Goal: Task Accomplishment & Management: Use online tool/utility

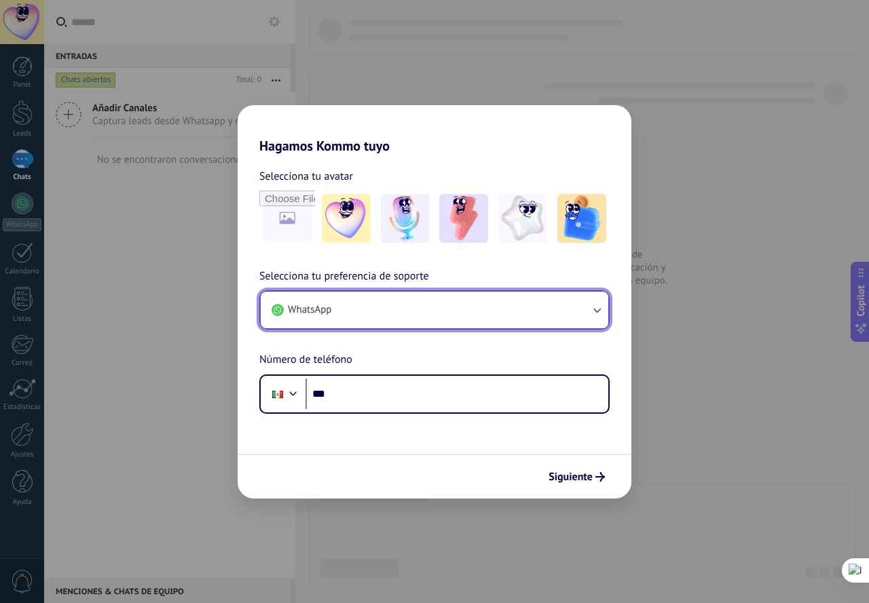
click at [461, 309] on button "WhatsApp" at bounding box center [434, 310] width 347 height 37
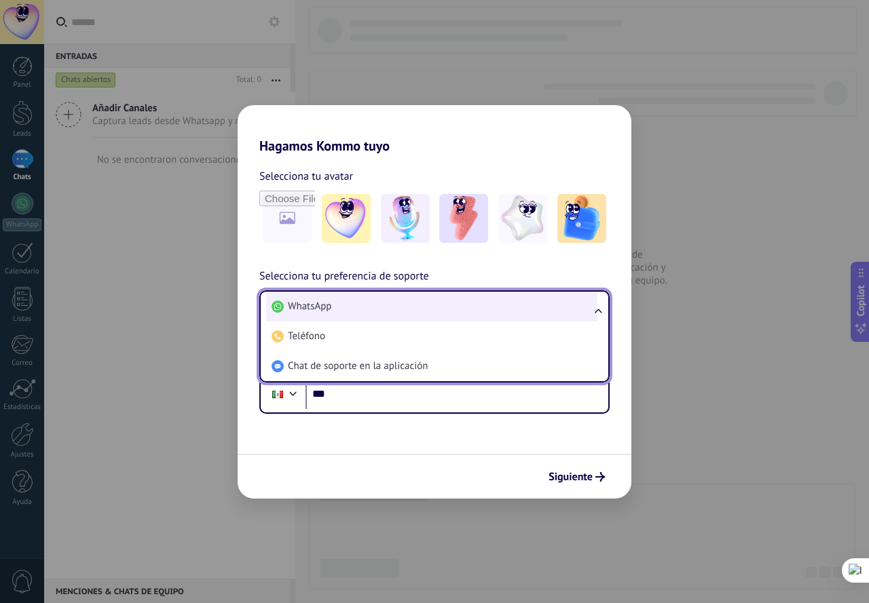
click at [339, 305] on li "WhatsApp" at bounding box center [431, 307] width 331 height 30
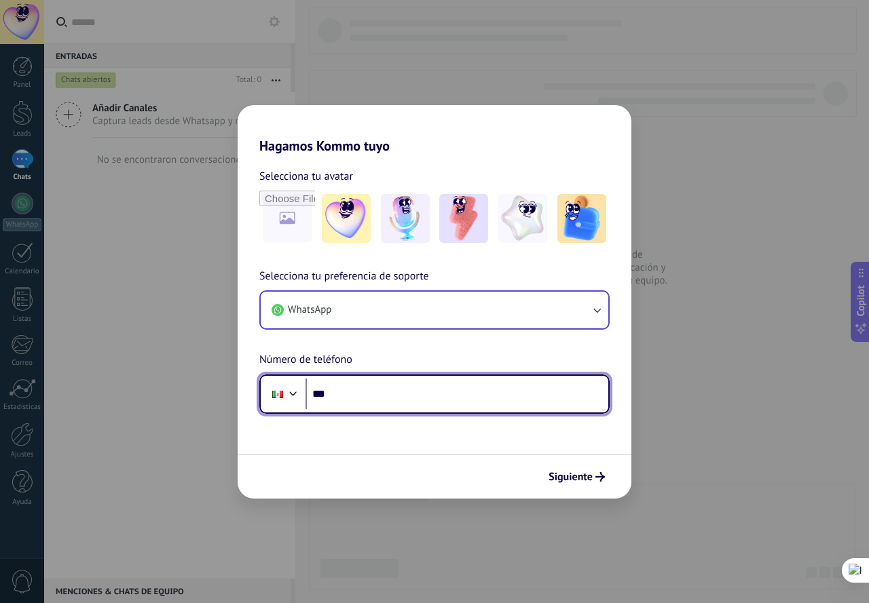
click at [397, 394] on input "***" at bounding box center [456, 394] width 303 height 31
type input "**********"
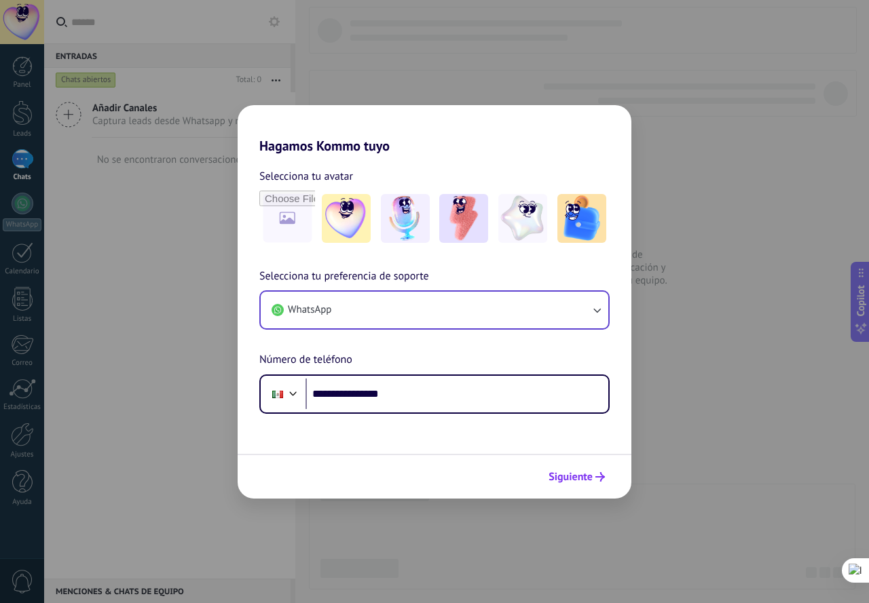
click at [577, 482] on span "Siguiente" at bounding box center [570, 477] width 44 height 10
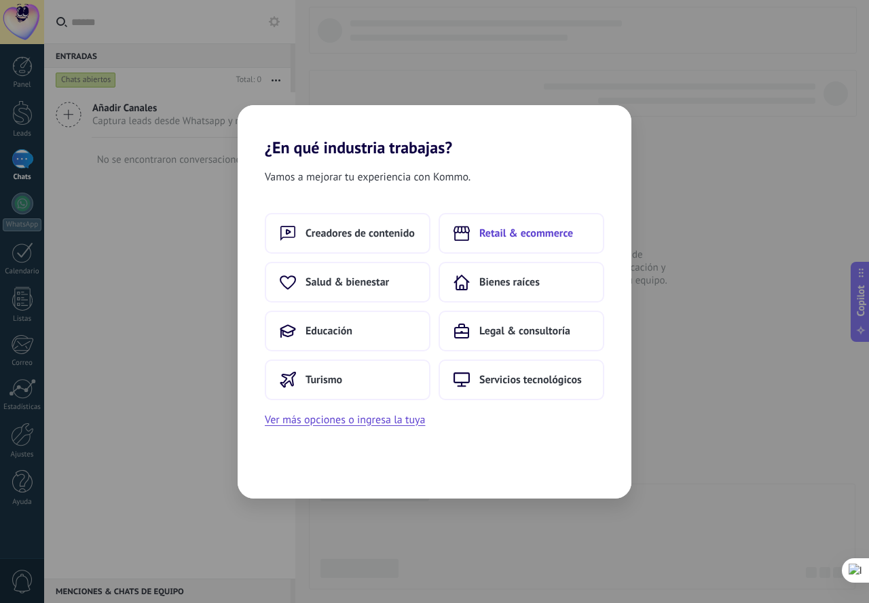
click at [525, 231] on span "Retail & ecommerce" at bounding box center [526, 234] width 94 height 14
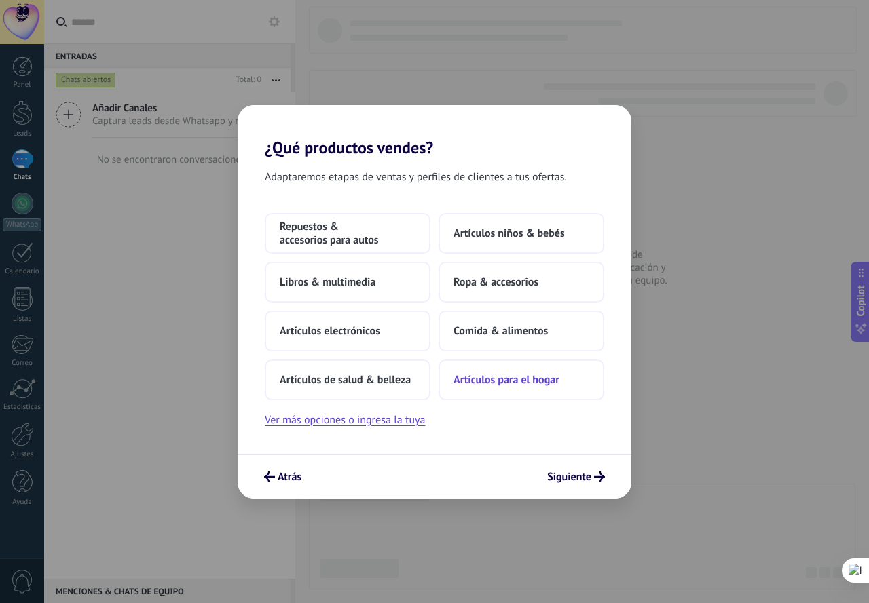
click at [504, 377] on span "Artículos para el hogar" at bounding box center [506, 380] width 106 height 14
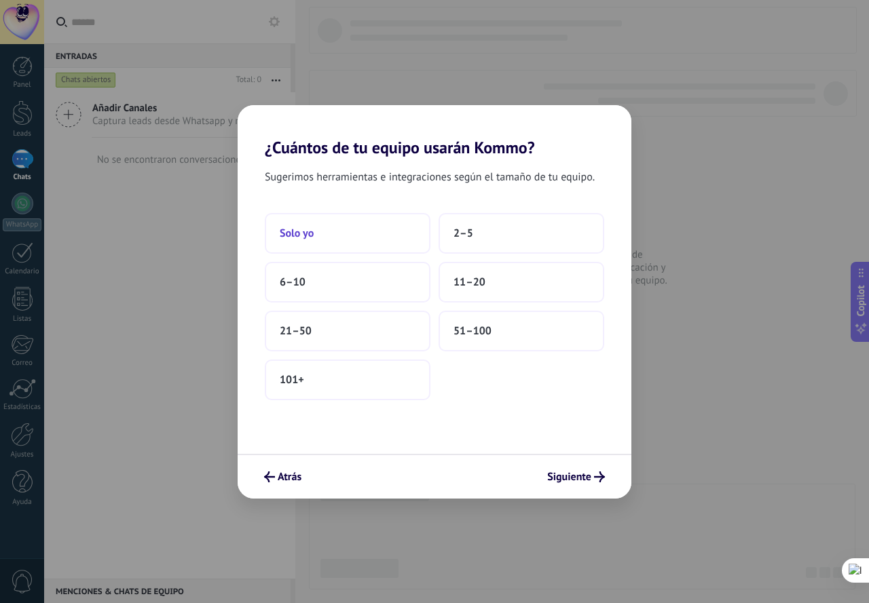
click at [345, 233] on button "Solo yo" at bounding box center [348, 233] width 166 height 41
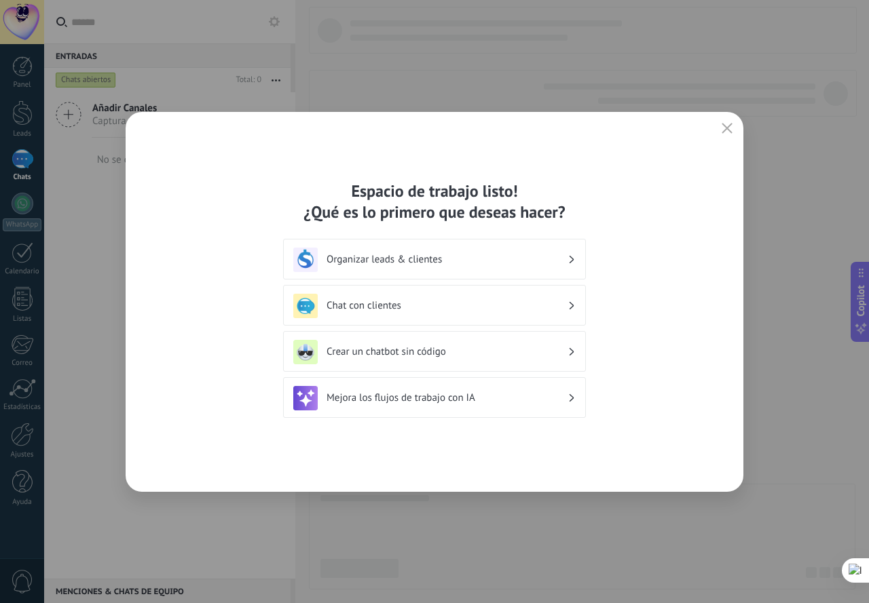
click at [562, 259] on h3 "Organizar leads & clientes" at bounding box center [446, 259] width 241 height 13
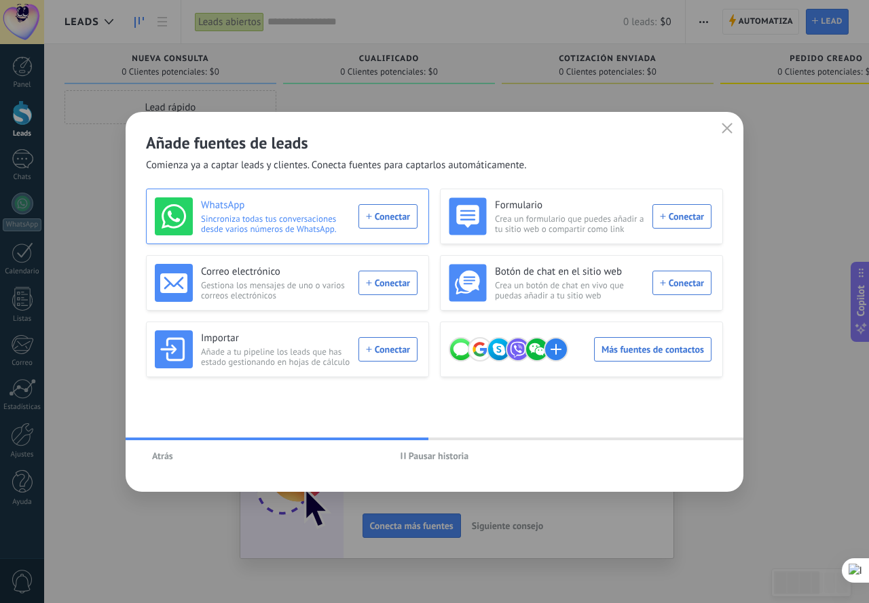
click at [312, 204] on h3 "WhatsApp" at bounding box center [275, 206] width 149 height 14
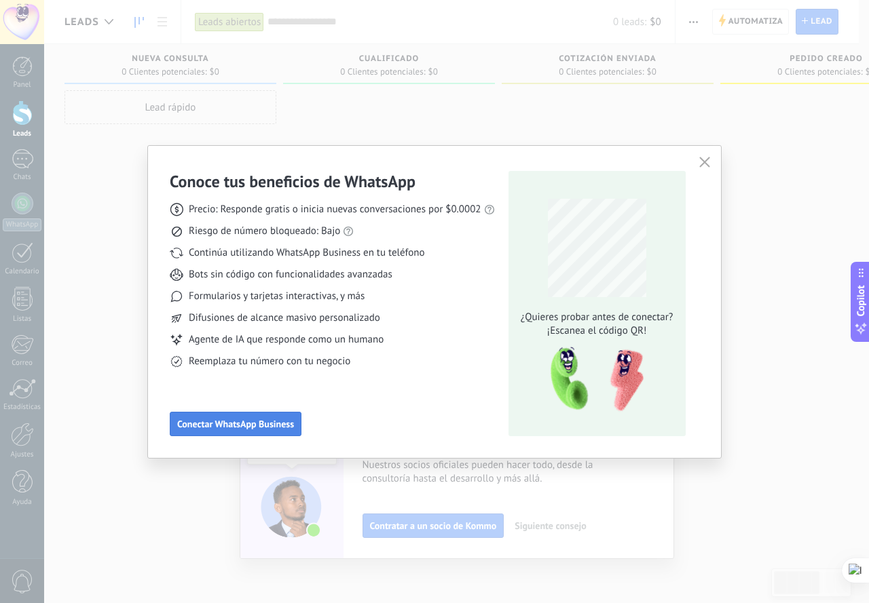
click at [231, 426] on span "Conectar WhatsApp Business" at bounding box center [235, 424] width 117 height 10
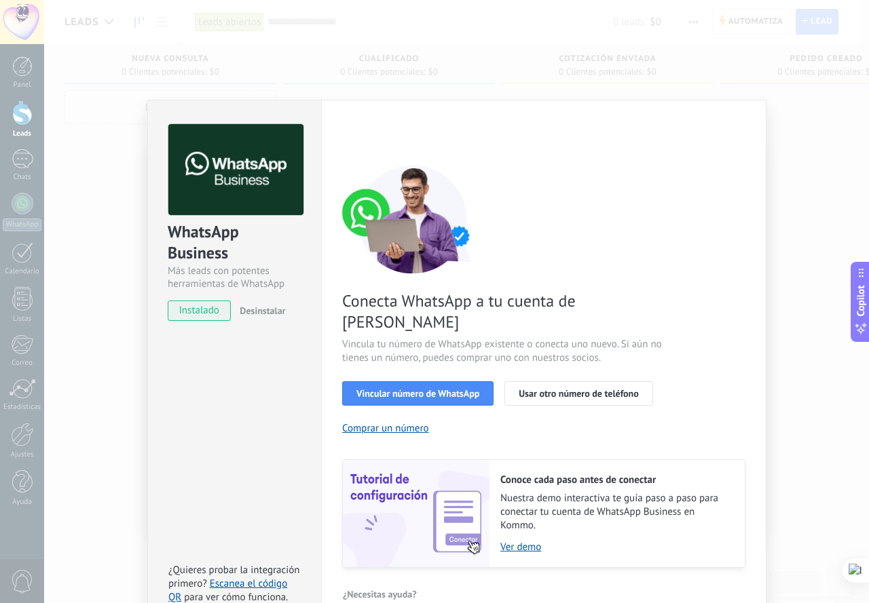
scroll to position [4, 0]
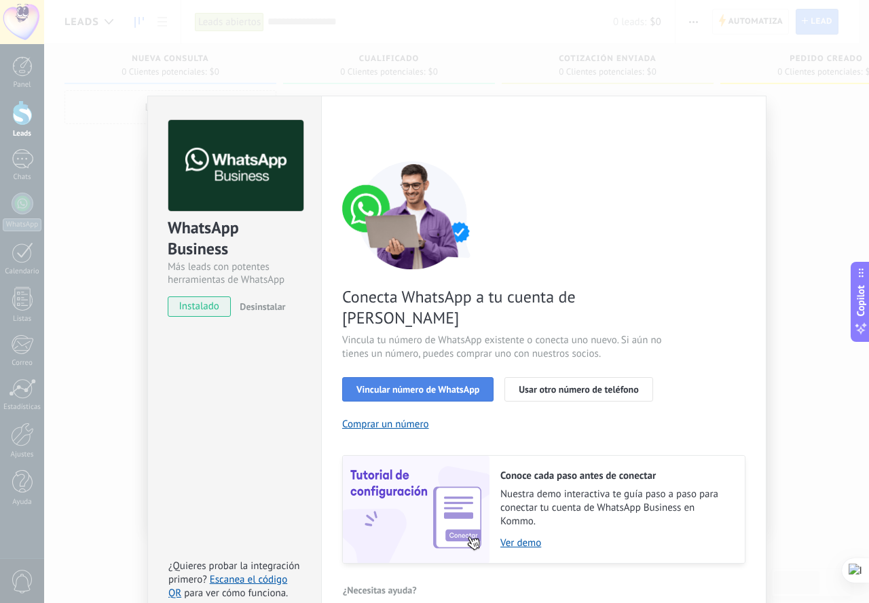
click at [413, 385] on span "Vincular número de WhatsApp" at bounding box center [417, 390] width 123 height 10
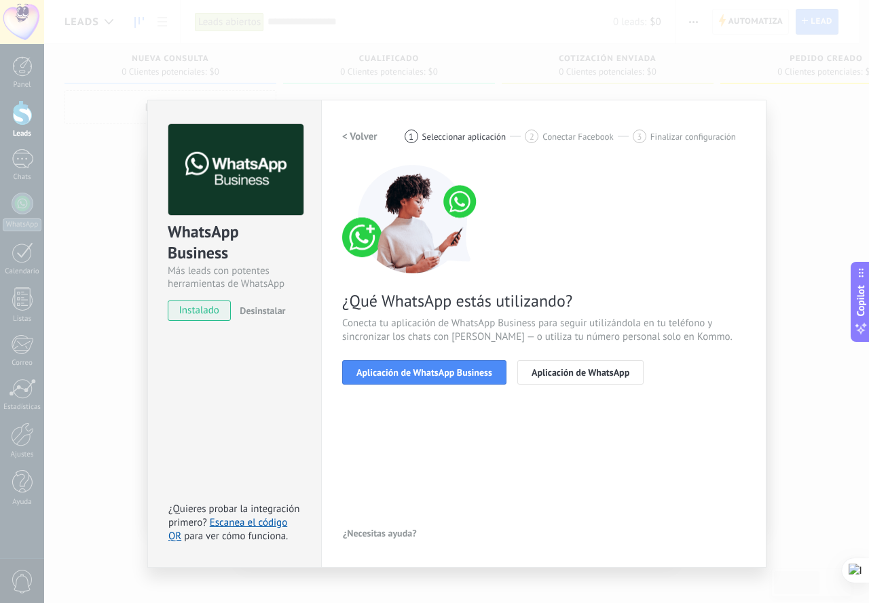
scroll to position [0, 0]
click at [419, 373] on span "Aplicación de WhatsApp Business" at bounding box center [424, 373] width 136 height 10
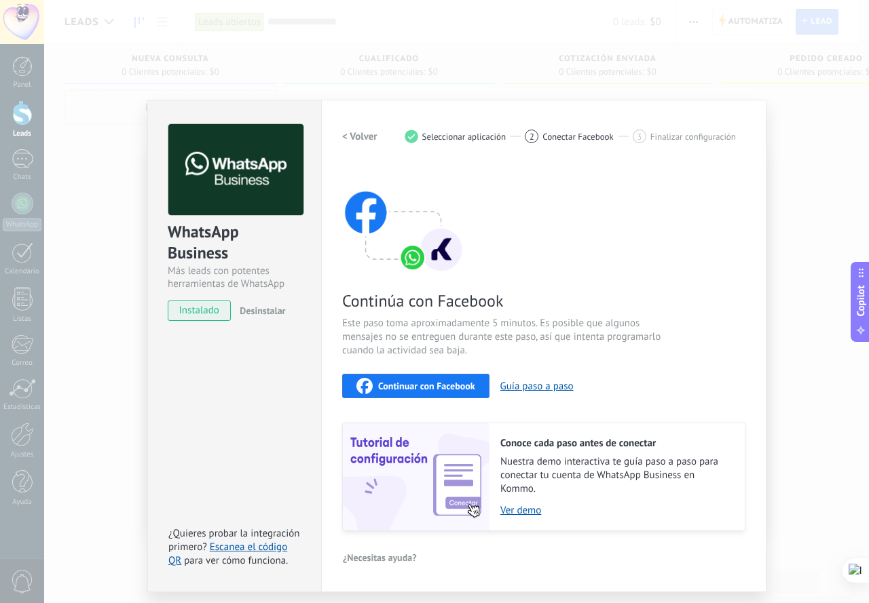
click at [199, 312] on span "instalado" at bounding box center [199, 311] width 62 height 20
click at [434, 385] on span "Continuar con Facebook" at bounding box center [426, 386] width 97 height 10
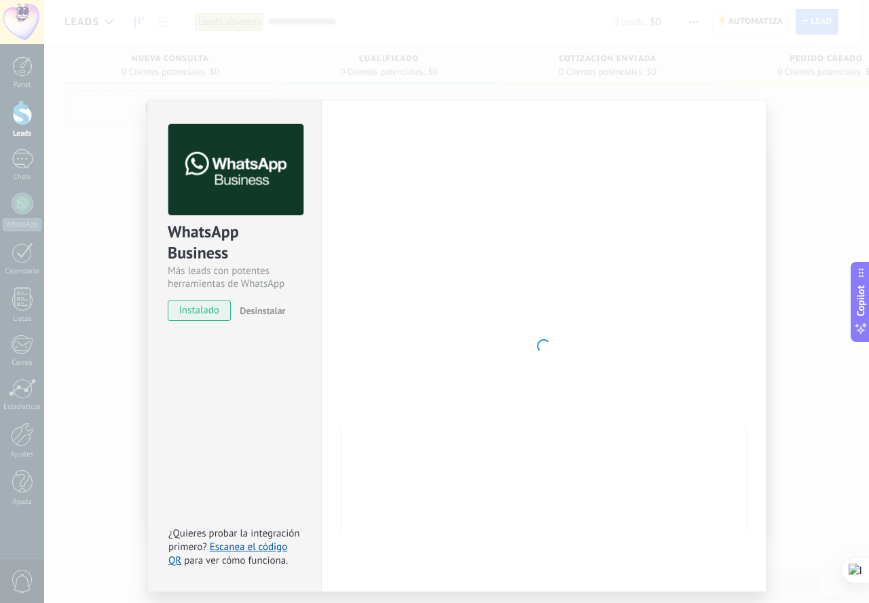
click at [199, 314] on span "instalado" at bounding box center [199, 311] width 62 height 20
click at [242, 544] on link "Escanea el código QR" at bounding box center [227, 554] width 119 height 26
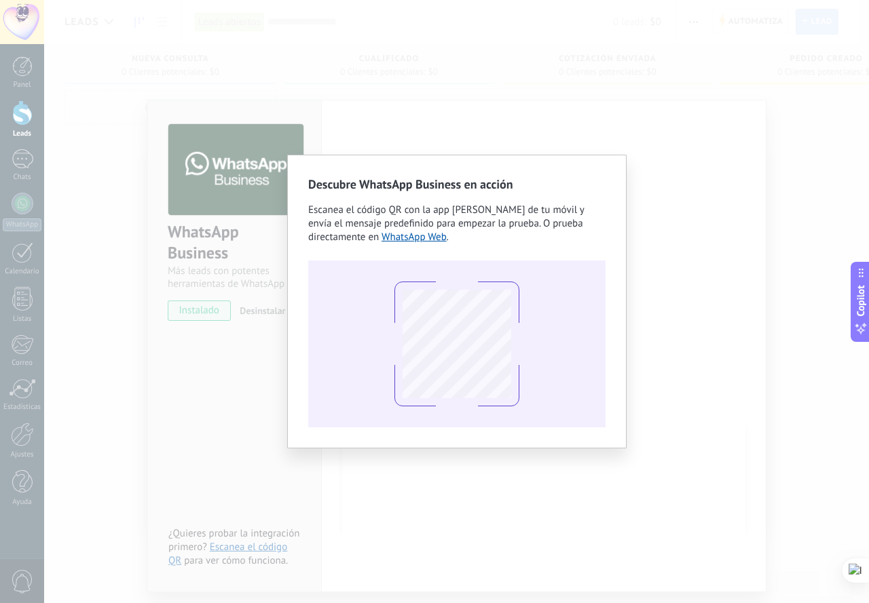
click at [376, 293] on div at bounding box center [456, 344] width 297 height 167
click at [423, 234] on link "WhatsApp Web" at bounding box center [413, 237] width 65 height 13
click at [497, 263] on div at bounding box center [456, 344] width 297 height 167
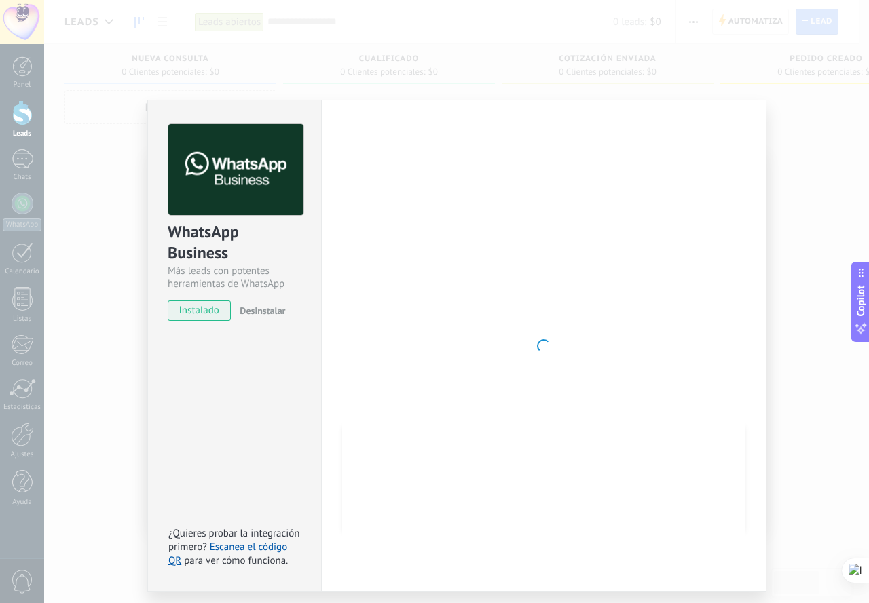
click at [312, 102] on div "WhatsApp Business Más leads con potentes herramientas de WhatsApp instalado Des…" at bounding box center [234, 215] width 173 height 231
click at [603, 298] on div at bounding box center [543, 346] width 403 height 444
click at [787, 201] on div "WhatsApp Business Más leads con potentes herramientas de WhatsApp instalado Des…" at bounding box center [456, 301] width 825 height 603
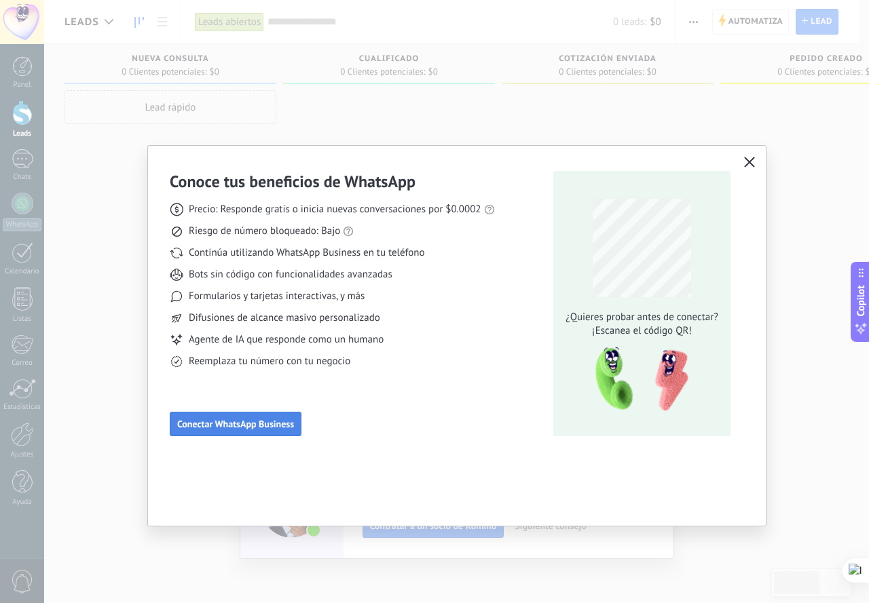
click at [245, 423] on span "Conectar WhatsApp Business" at bounding box center [235, 424] width 117 height 10
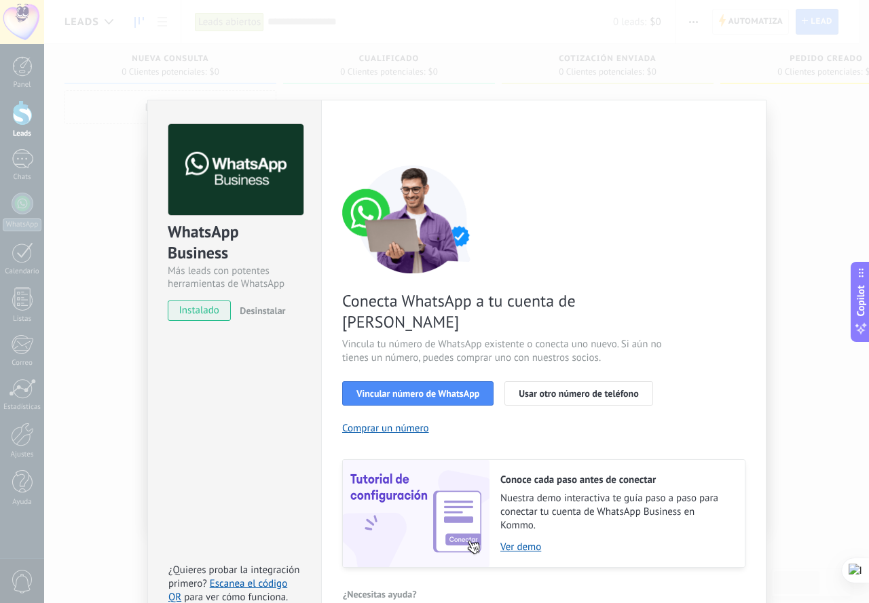
scroll to position [4, 0]
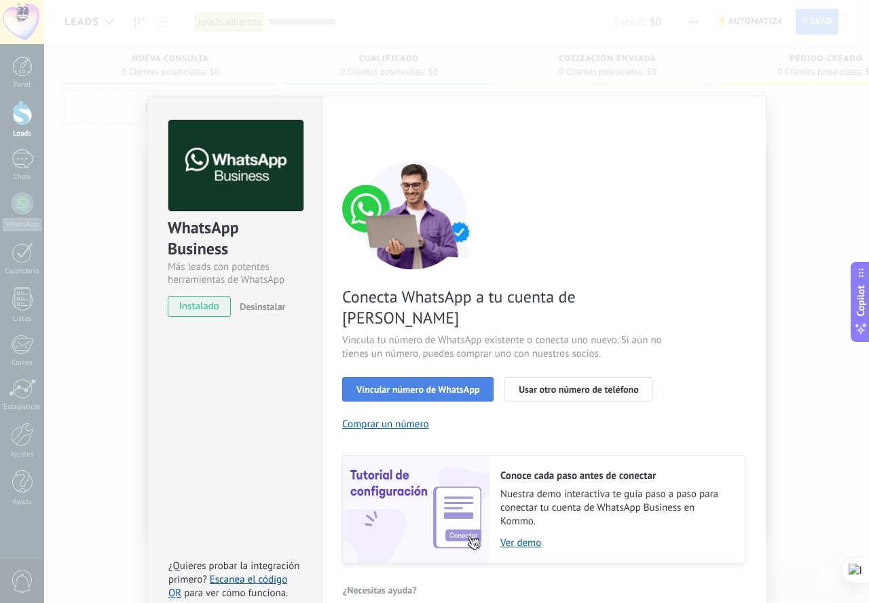
click at [411, 385] on span "Vincular número de WhatsApp" at bounding box center [417, 390] width 123 height 10
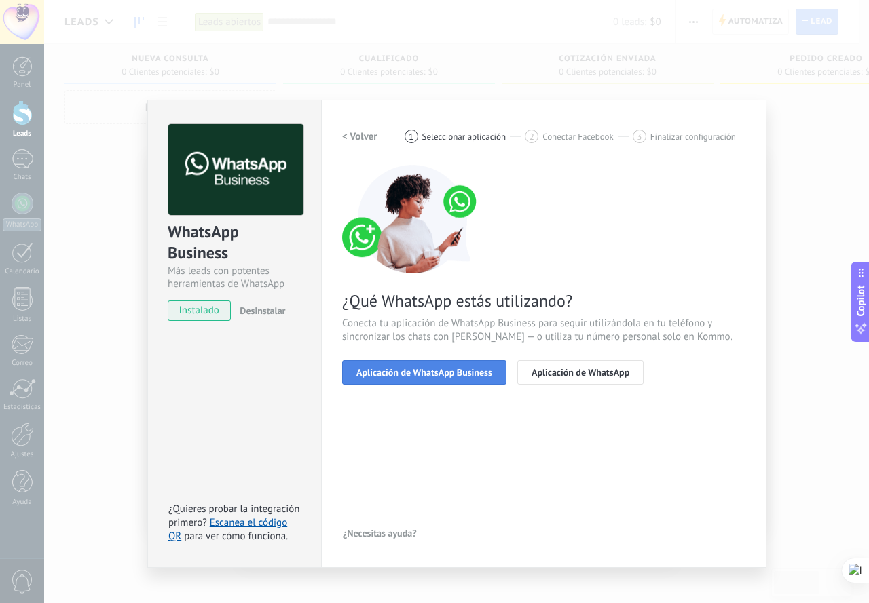
click at [438, 372] on span "Aplicación de WhatsApp Business" at bounding box center [424, 373] width 136 height 10
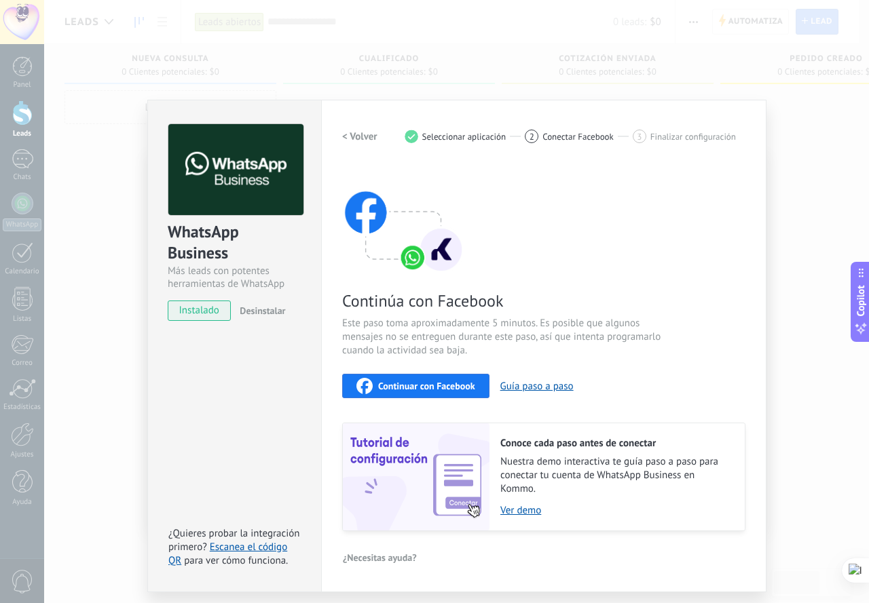
click at [639, 221] on div "Continúa con Facebook Este paso toma aproximadamente 5 minutos. Es posible que …" at bounding box center [543, 348] width 403 height 366
click at [744, 233] on div "Continúa con Facebook Este paso toma aproximadamente 5 minutos. Es posible que …" at bounding box center [543, 348] width 403 height 366
click at [797, 229] on div "WhatsApp Business Más leads con potentes herramientas de WhatsApp instalado Des…" at bounding box center [456, 301] width 825 height 603
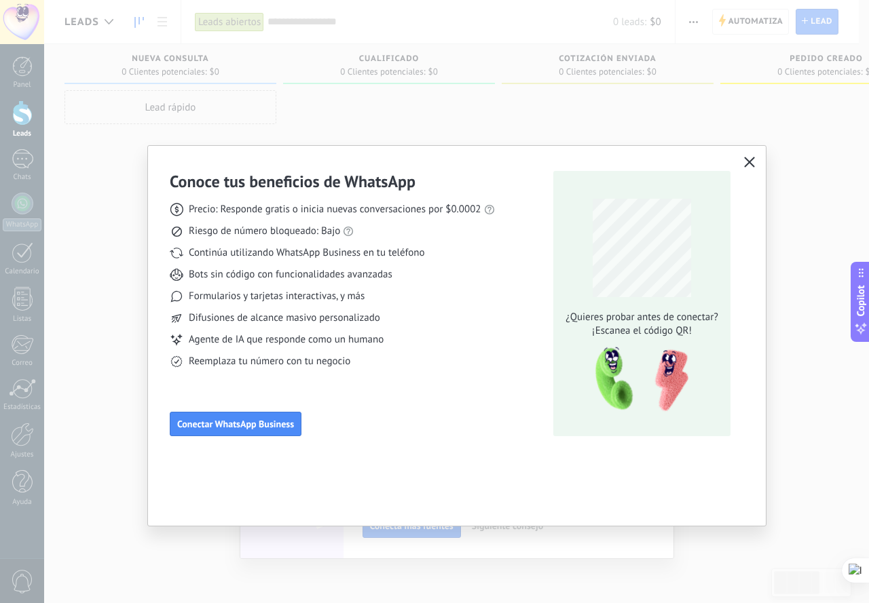
click at [747, 157] on icon "button" at bounding box center [749, 162] width 11 height 11
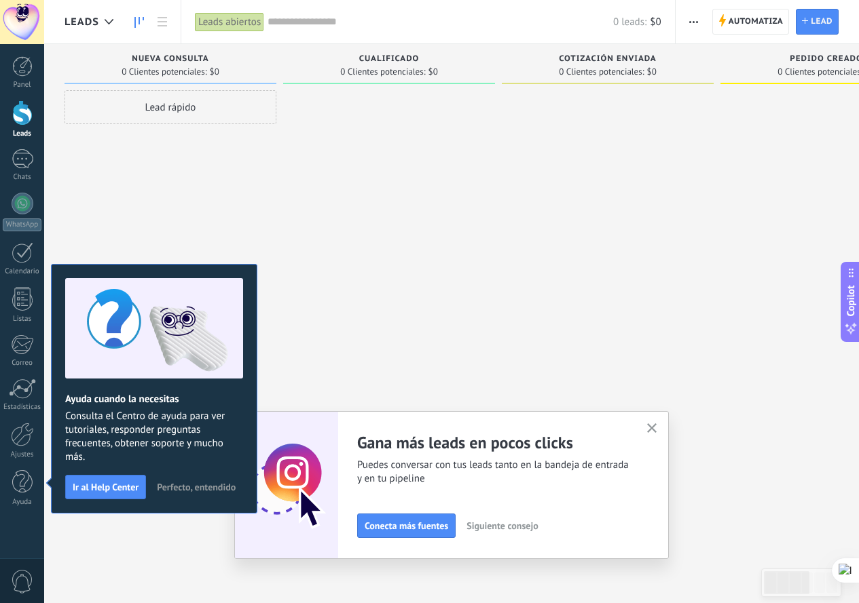
click at [660, 423] on button "button" at bounding box center [651, 429] width 17 height 18
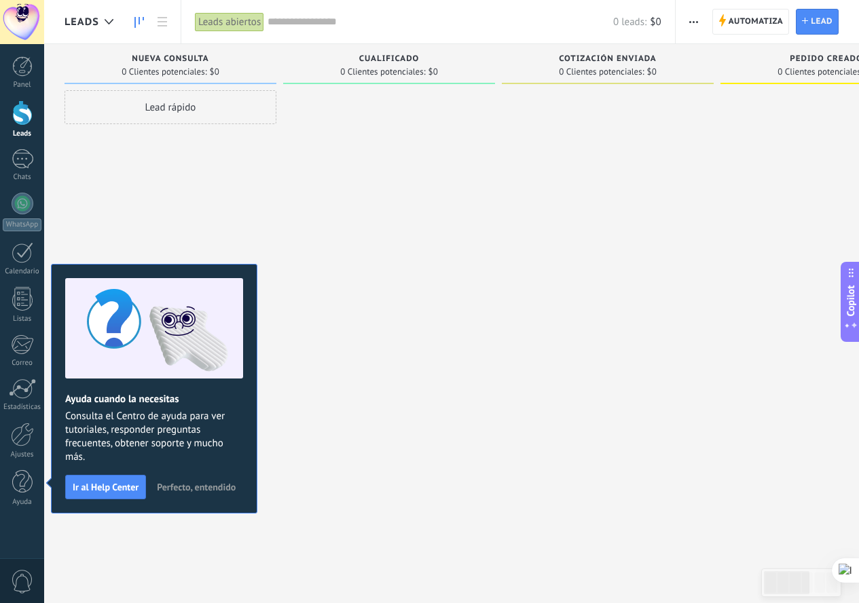
drag, startPoint x: 124, startPoint y: 488, endPoint x: 234, endPoint y: 440, distance: 120.0
click at [125, 488] on span "Ir al Help Center" at bounding box center [106, 488] width 66 height 10
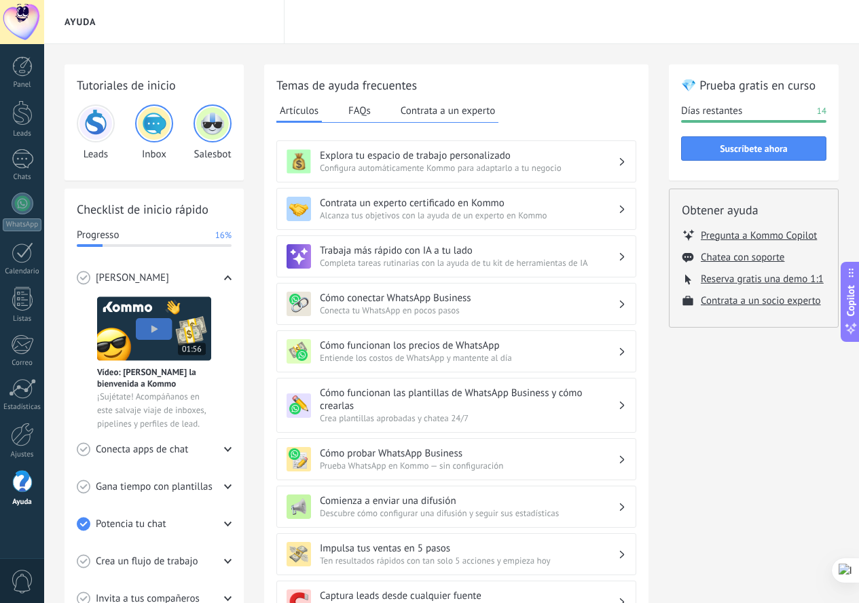
click at [228, 449] on use at bounding box center [227, 449] width 7 height 5
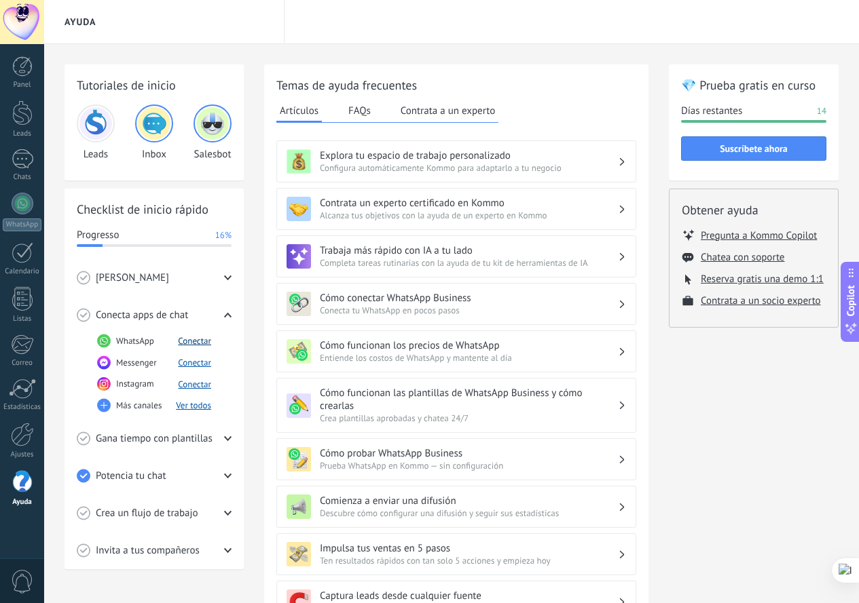
click at [195, 339] on button "Conectar" at bounding box center [194, 341] width 33 height 12
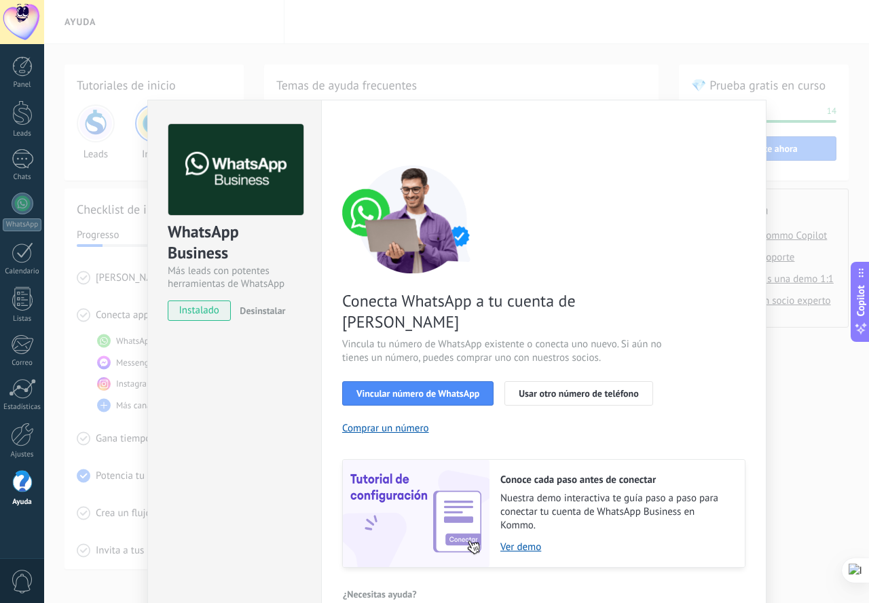
scroll to position [4, 0]
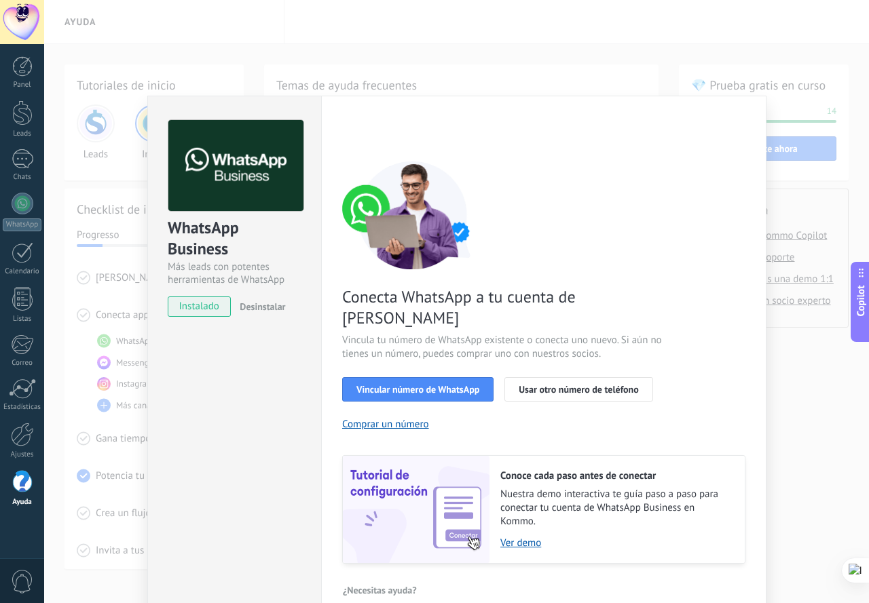
click at [195, 303] on span "instalado" at bounding box center [199, 307] width 62 height 20
click at [405, 385] on span "Vincular número de WhatsApp" at bounding box center [417, 390] width 123 height 10
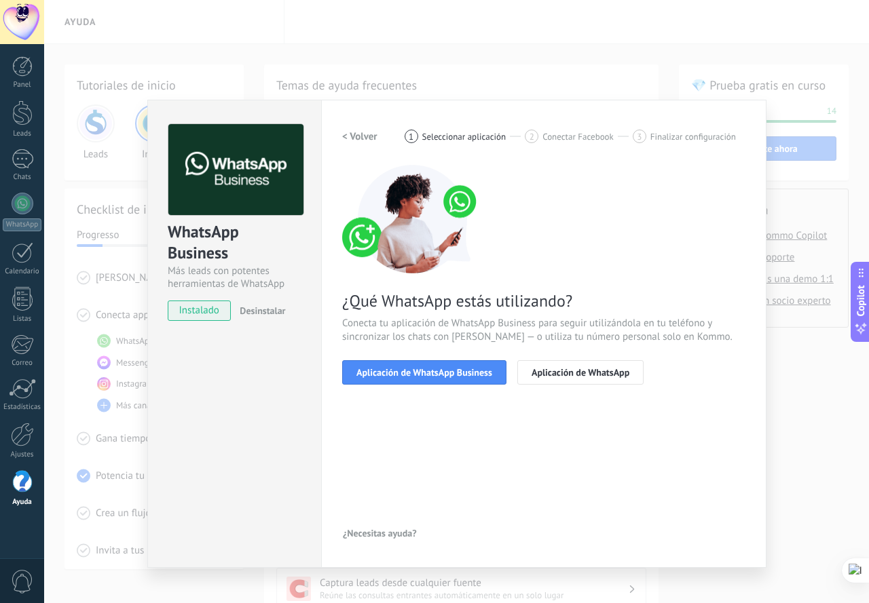
scroll to position [0, 0]
click at [423, 369] on span "Aplicación de WhatsApp Business" at bounding box center [424, 373] width 136 height 10
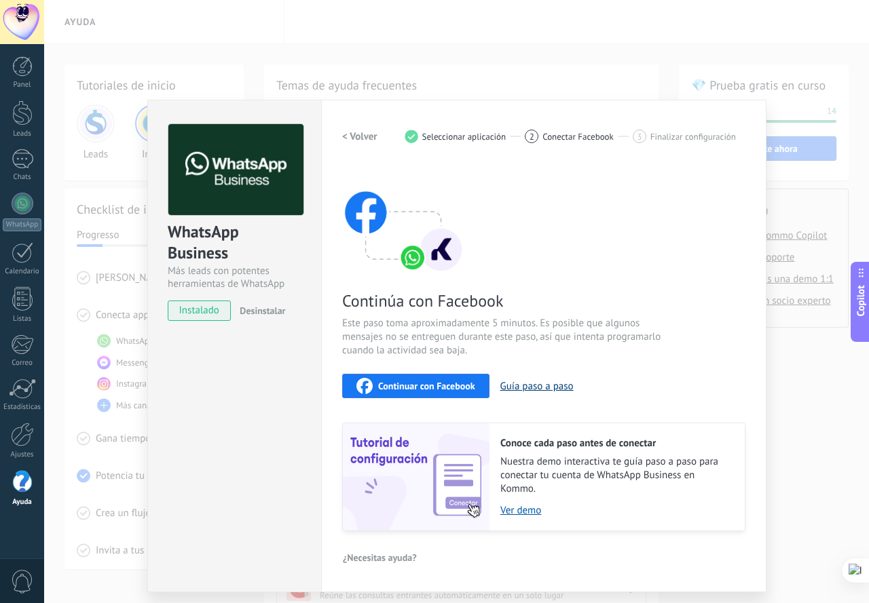
click at [548, 385] on button "Guía paso a paso" at bounding box center [536, 386] width 73 height 13
click at [410, 385] on span "Continuar con Facebook" at bounding box center [426, 386] width 97 height 10
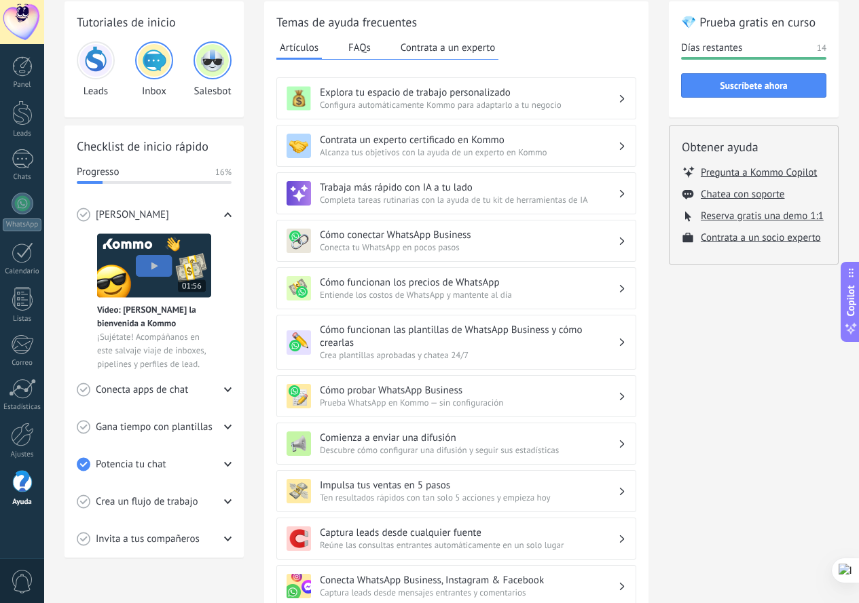
scroll to position [204, 0]
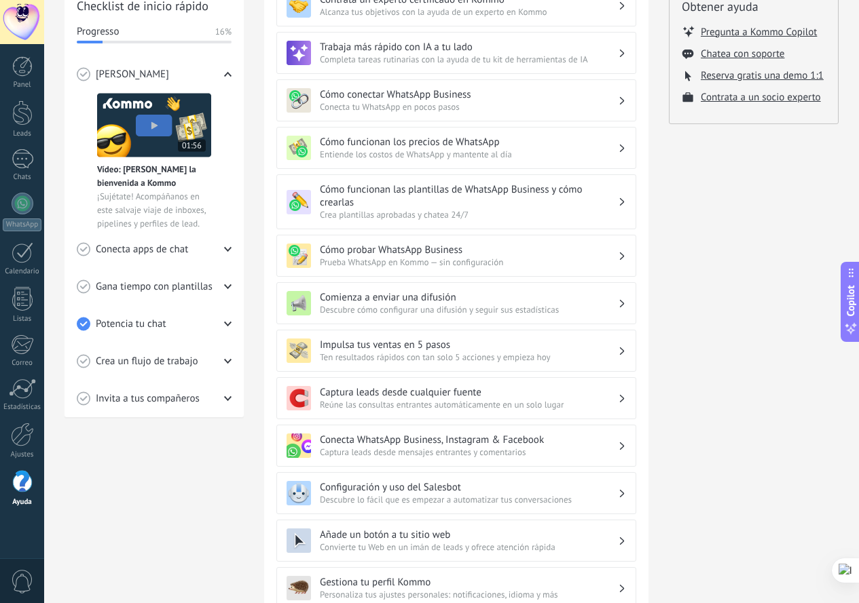
click at [225, 247] on use at bounding box center [227, 249] width 7 height 5
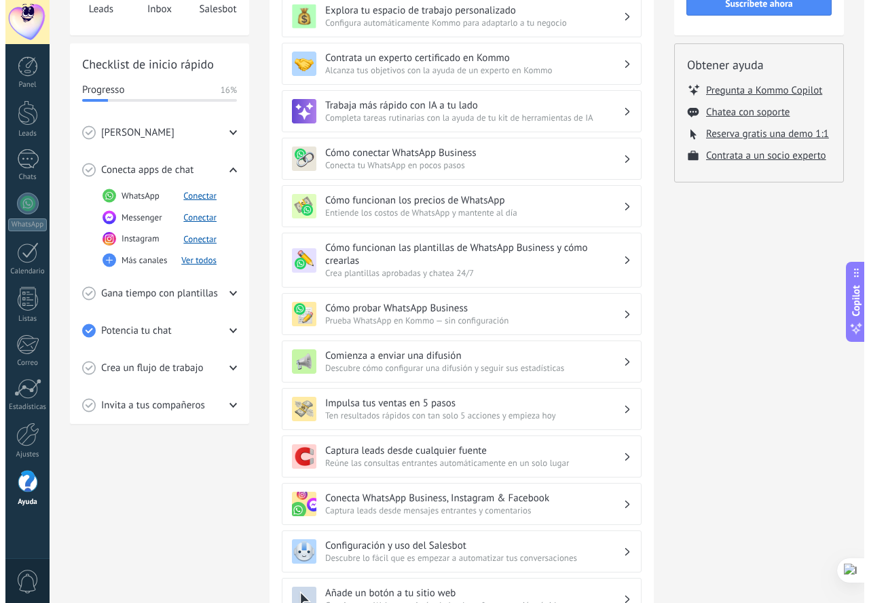
scroll to position [68, 0]
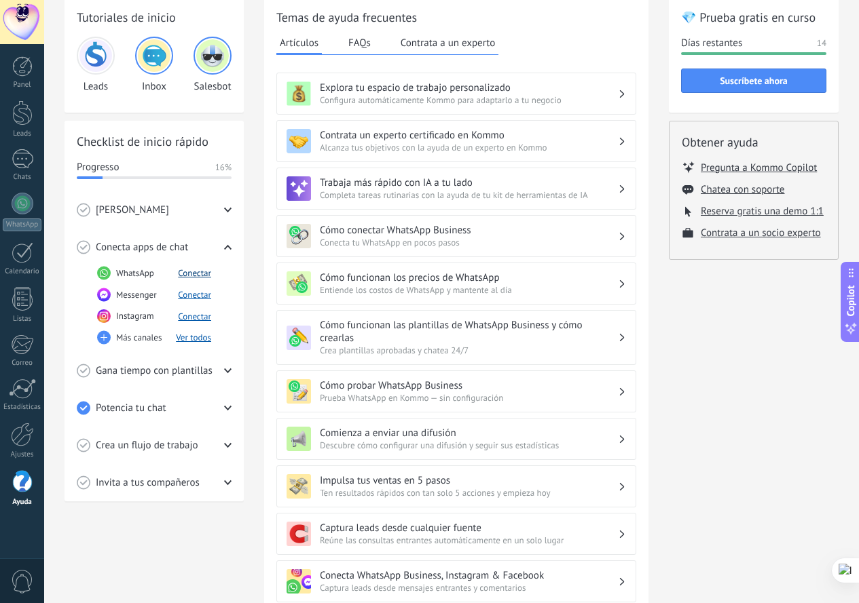
click at [194, 270] on button "Conectar" at bounding box center [194, 273] width 33 height 12
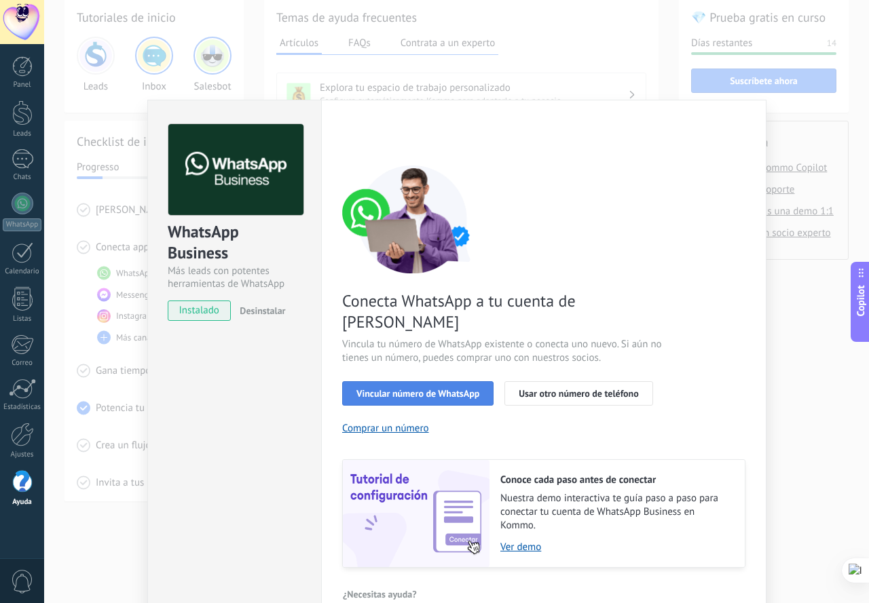
click at [438, 389] on span "Vincular número de WhatsApp" at bounding box center [417, 394] width 123 height 10
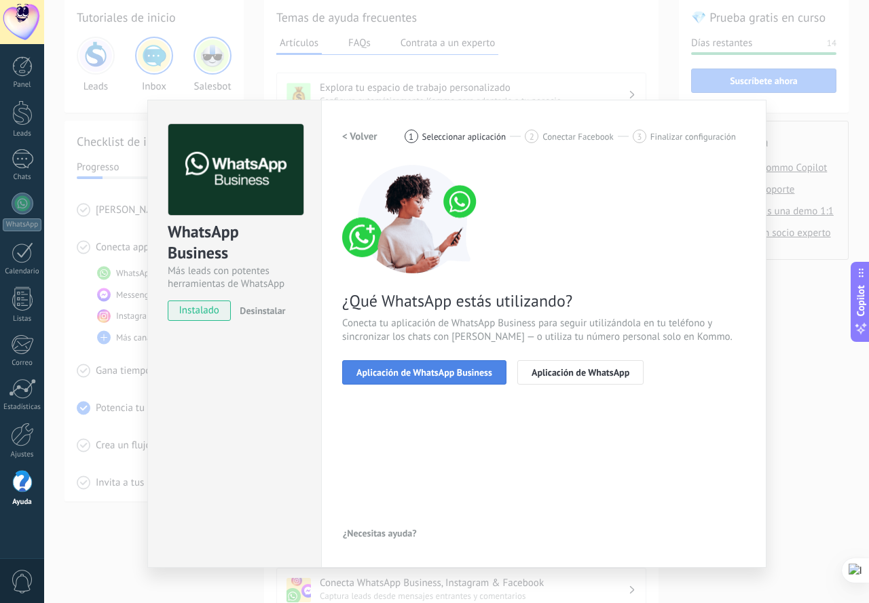
click at [430, 374] on span "Aplicación de WhatsApp Business" at bounding box center [424, 373] width 136 height 10
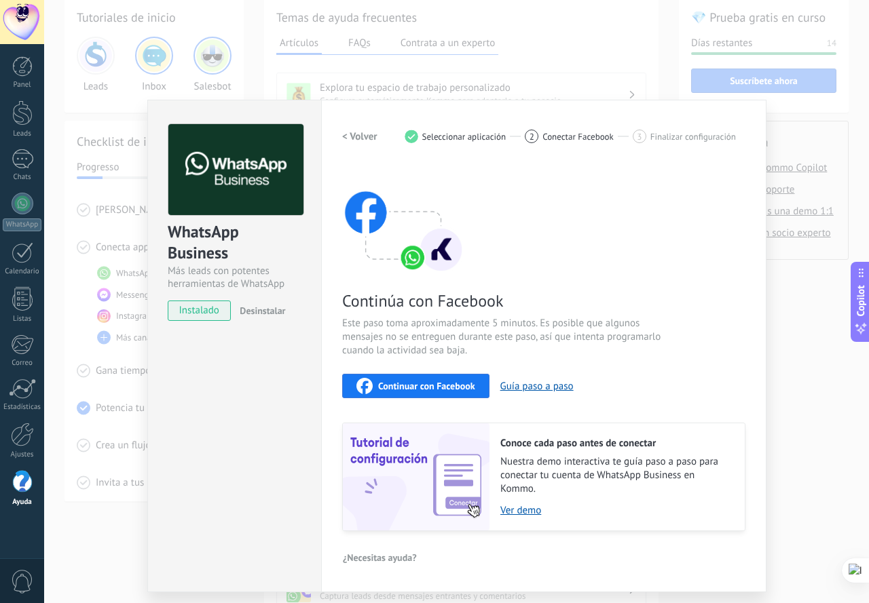
click at [425, 388] on span "Continuar con Facebook" at bounding box center [426, 386] width 97 height 10
